Goal: Information Seeking & Learning: Learn about a topic

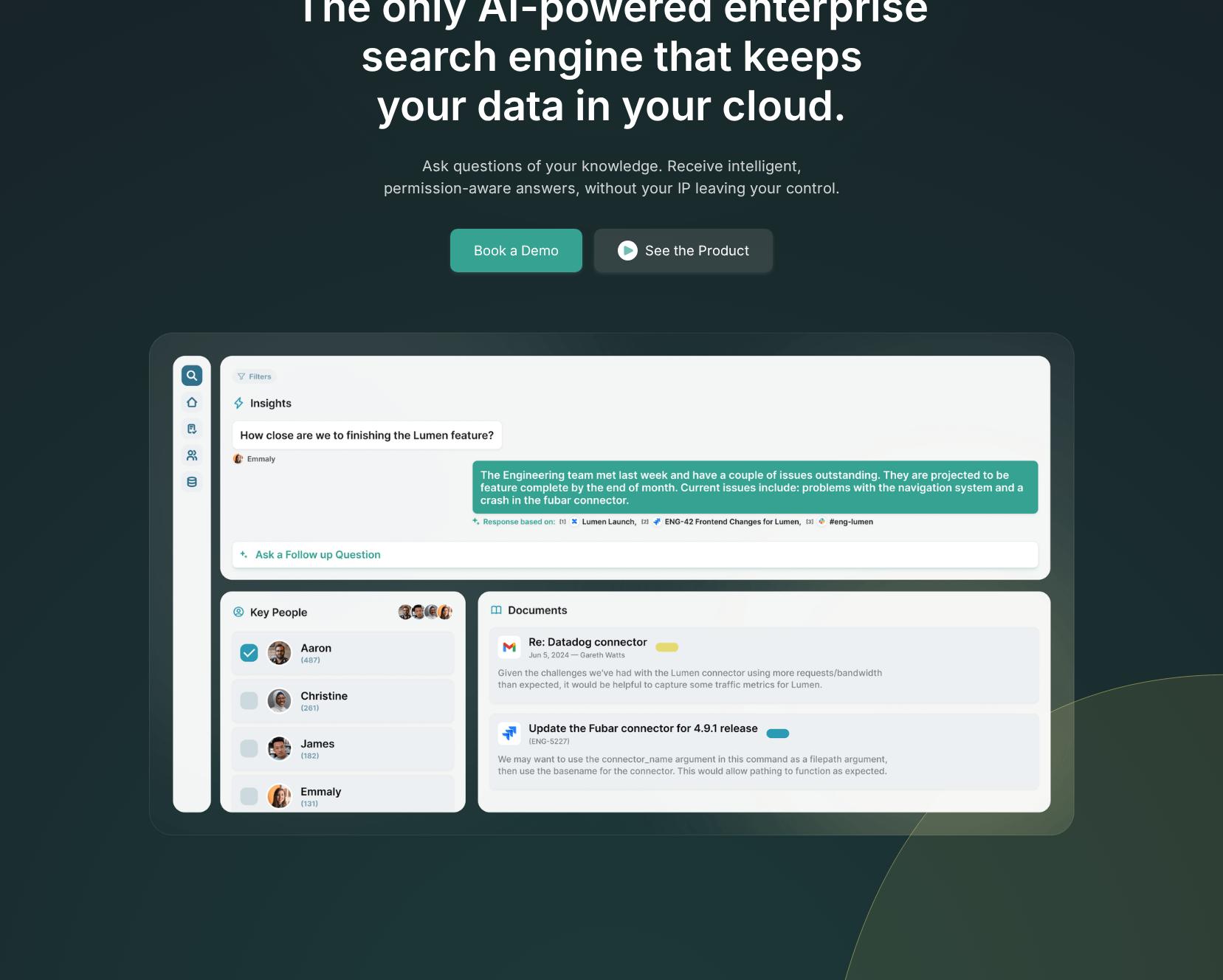
scroll to position [197, 0]
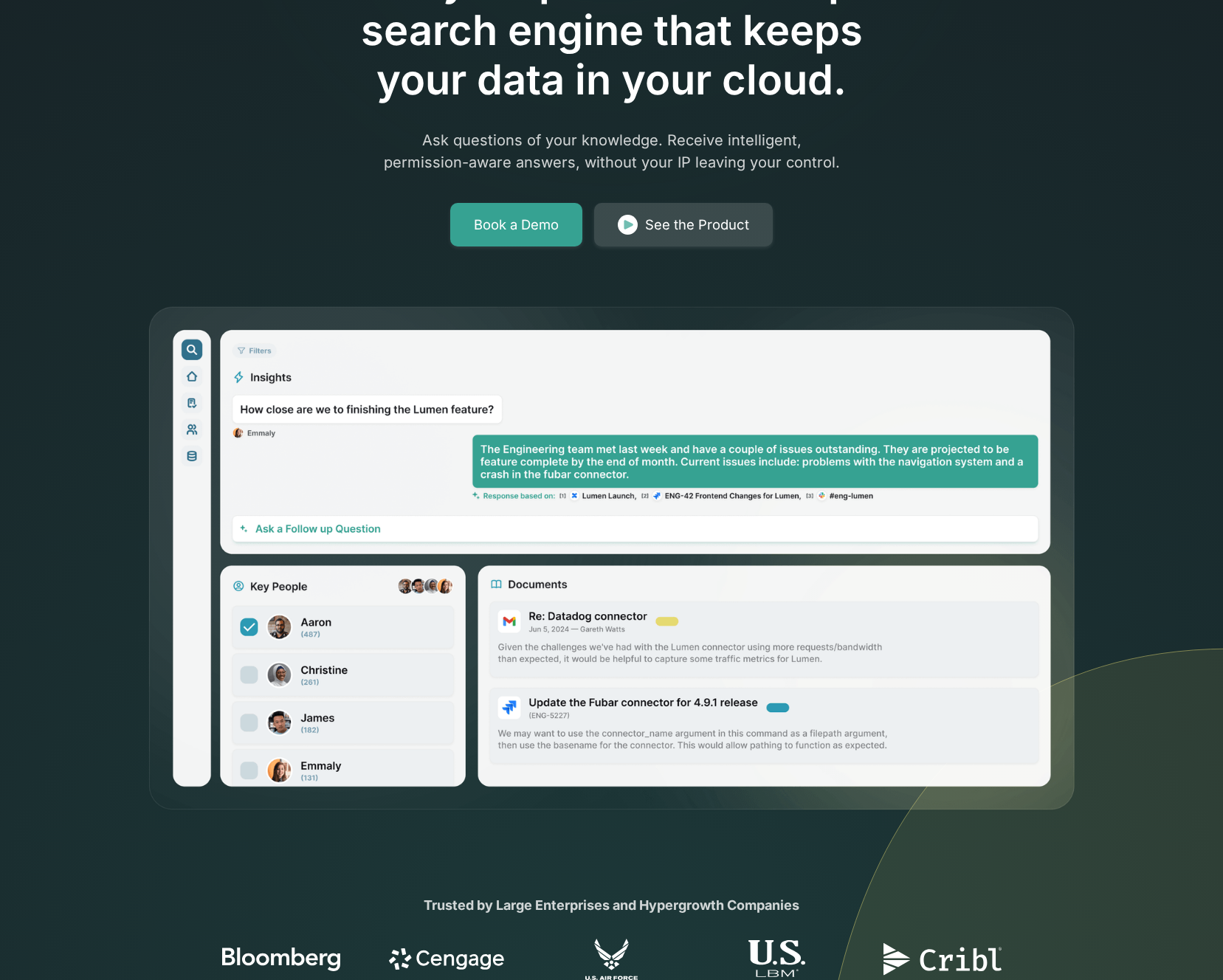
drag, startPoint x: 649, startPoint y: 231, endPoint x: 616, endPoint y: 246, distance: 36.2
click at [649, 231] on div "See the Product" at bounding box center [698, 225] width 104 height 21
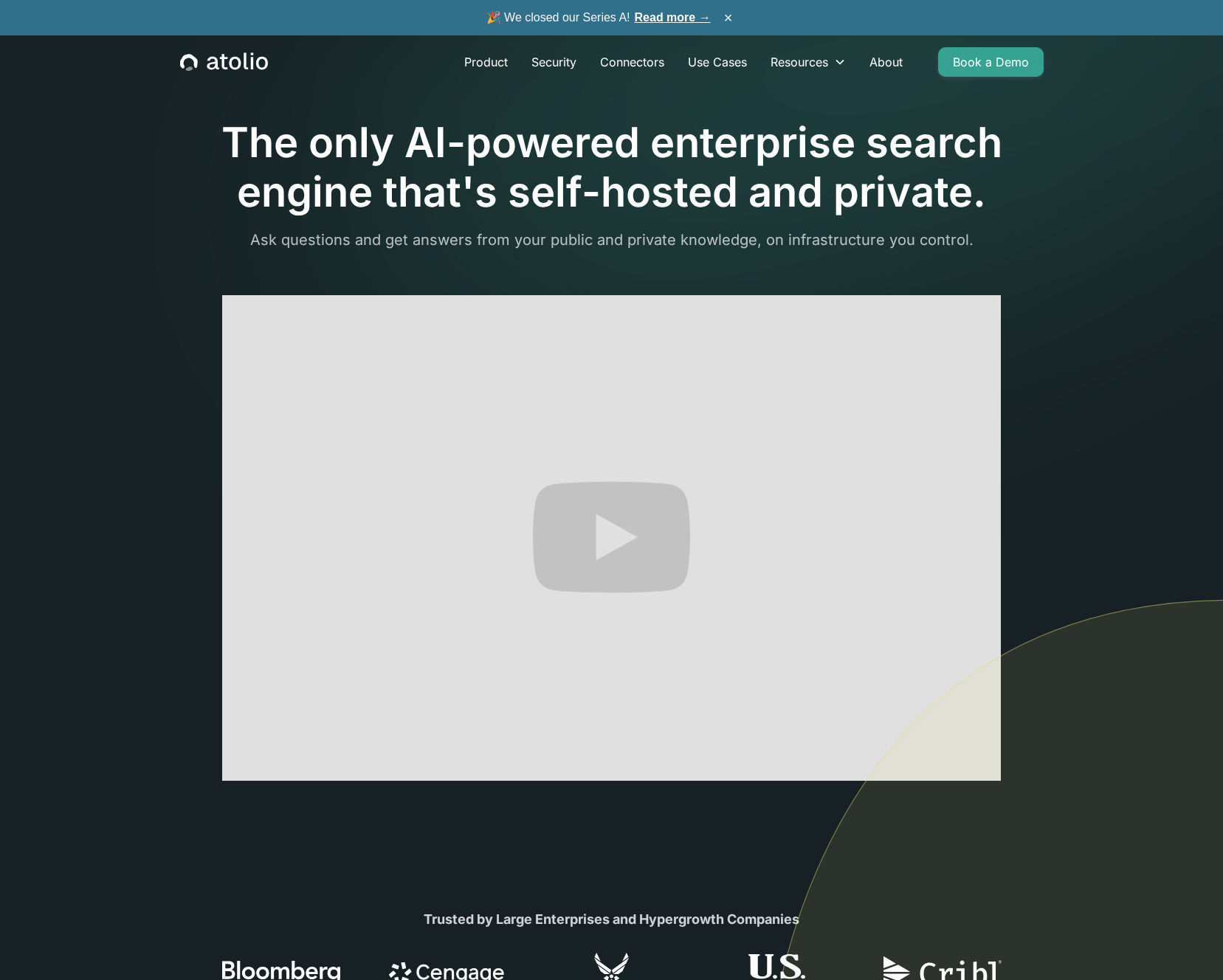
click at [978, 766] on img at bounding box center [989, 838] width 466 height 477
click at [978, 769] on img at bounding box center [989, 838] width 466 height 477
click at [1027, 738] on img at bounding box center [989, 838] width 466 height 477
click at [969, 764] on img at bounding box center [989, 838] width 466 height 477
click at [919, 701] on img at bounding box center [989, 838] width 466 height 477
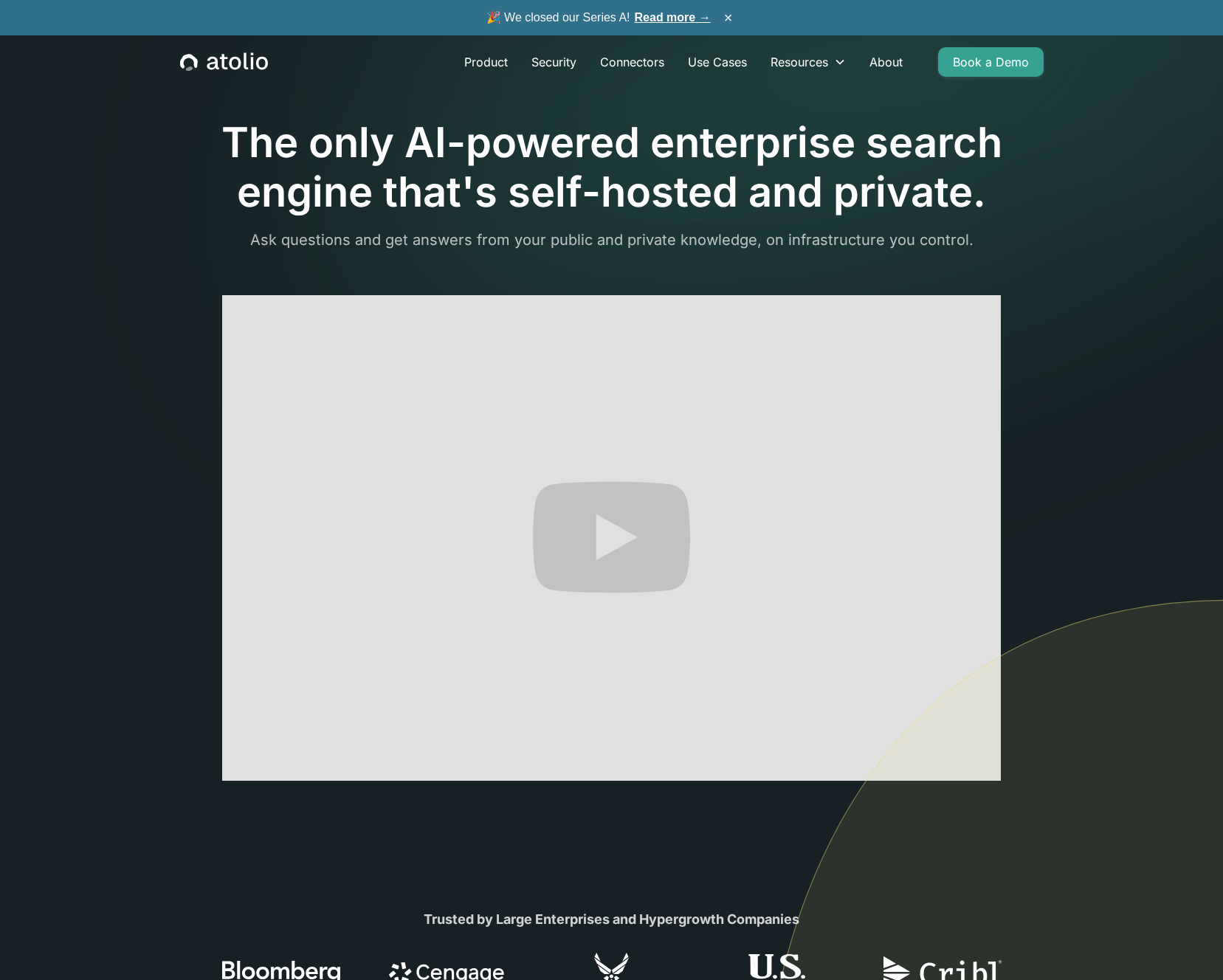
click at [976, 765] on img at bounding box center [989, 838] width 466 height 477
click at [1065, 691] on img at bounding box center [989, 838] width 466 height 477
click at [483, 62] on link "Product" at bounding box center [485, 62] width 67 height 29
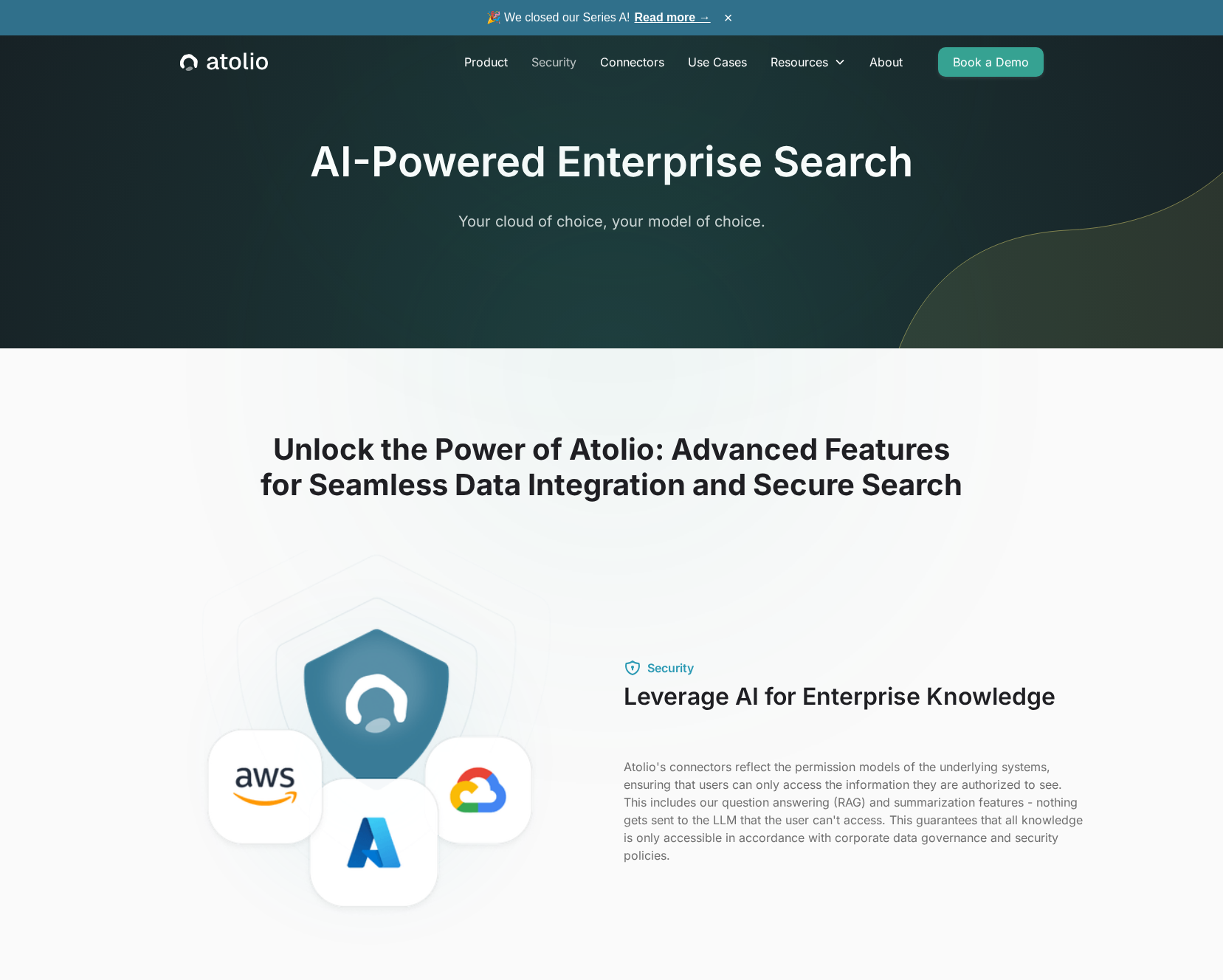
click at [553, 62] on link "Security" at bounding box center [554, 62] width 69 height 29
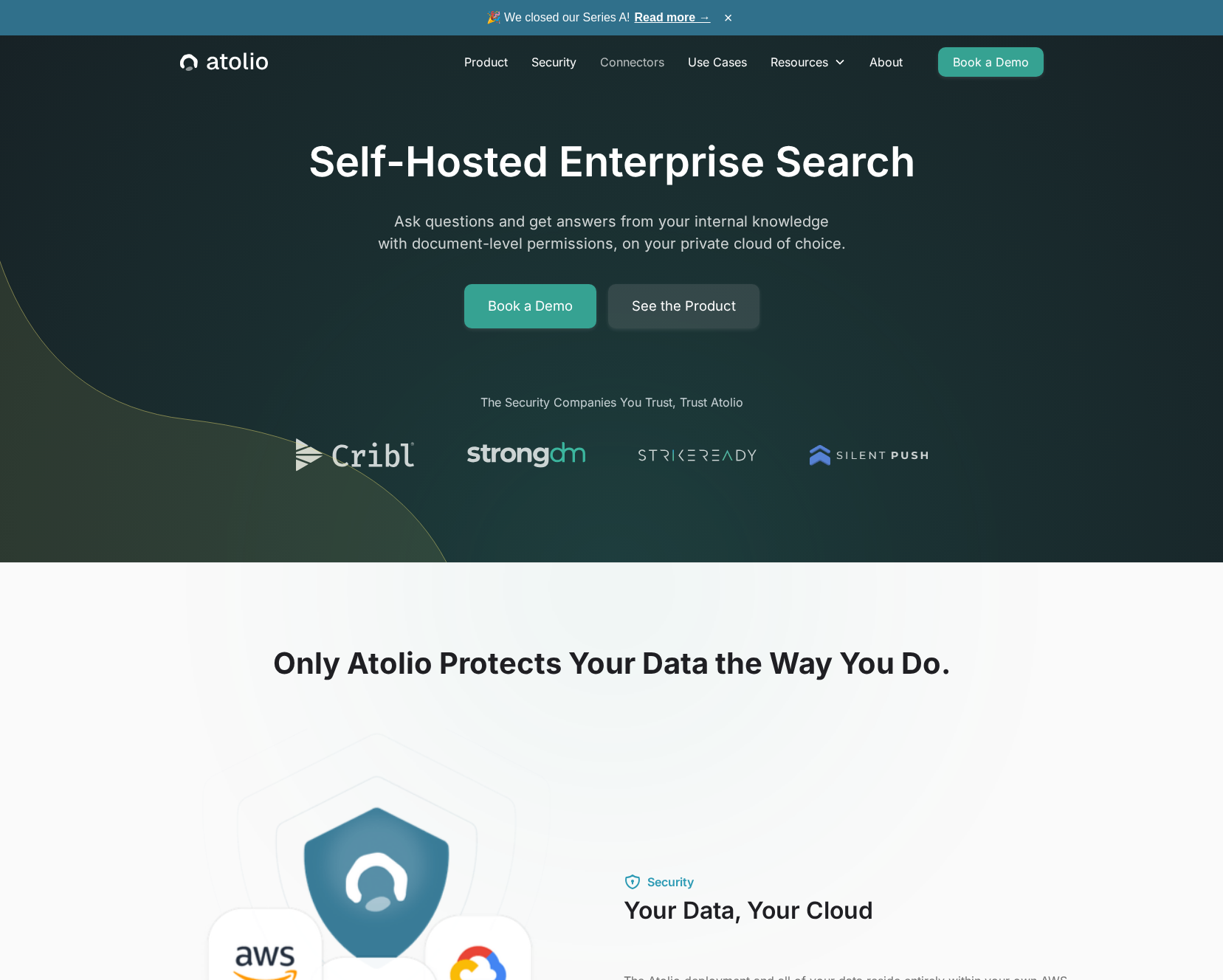
click at [628, 62] on link "Connectors" at bounding box center [632, 62] width 88 height 29
